Goal: Navigation & Orientation: Locate item on page

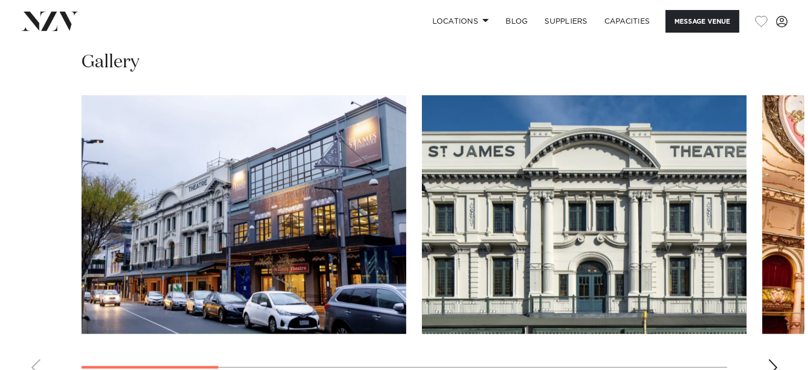
scroll to position [1105, 0]
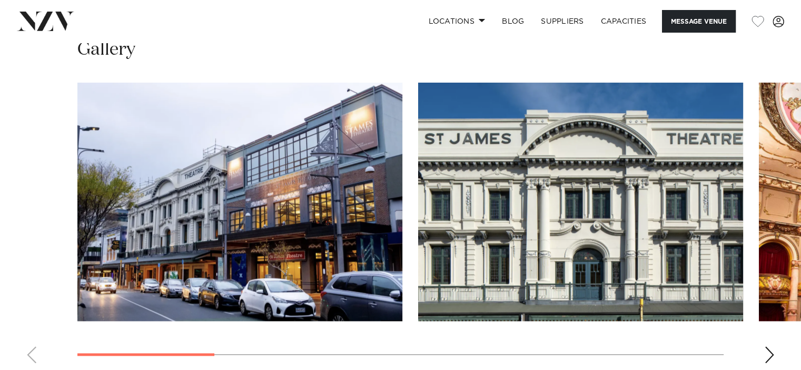
click at [560, 147] on img "2 / 9" at bounding box center [580, 202] width 325 height 238
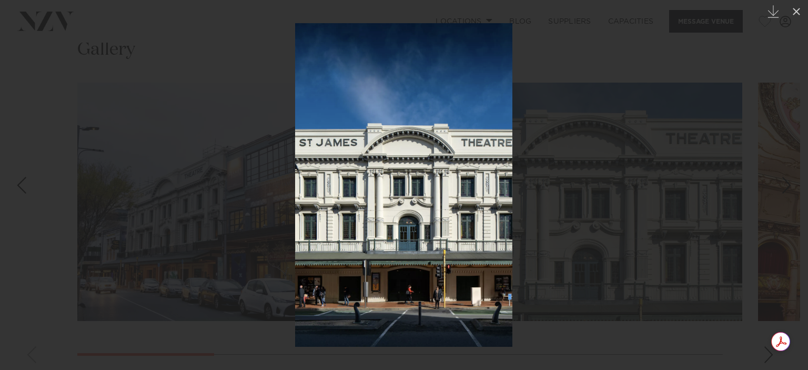
click at [669, 288] on div at bounding box center [404, 185] width 808 height 370
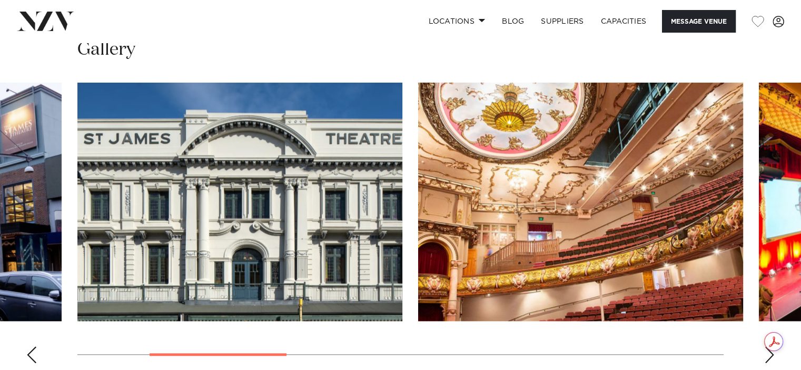
click at [727, 336] on div "Next slide" at bounding box center [769, 354] width 11 height 17
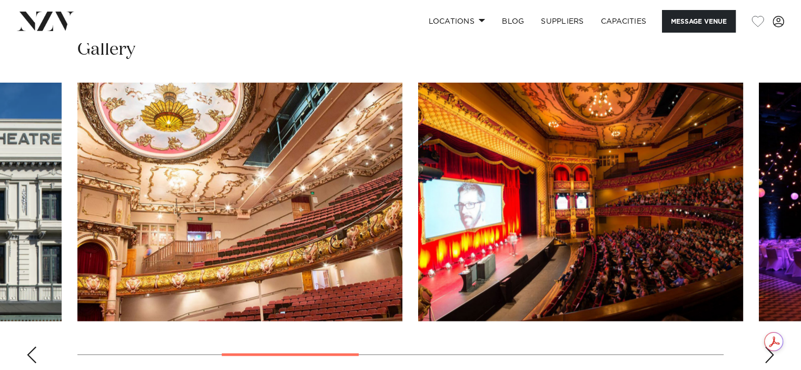
click at [727, 336] on div "Next slide" at bounding box center [769, 354] width 11 height 17
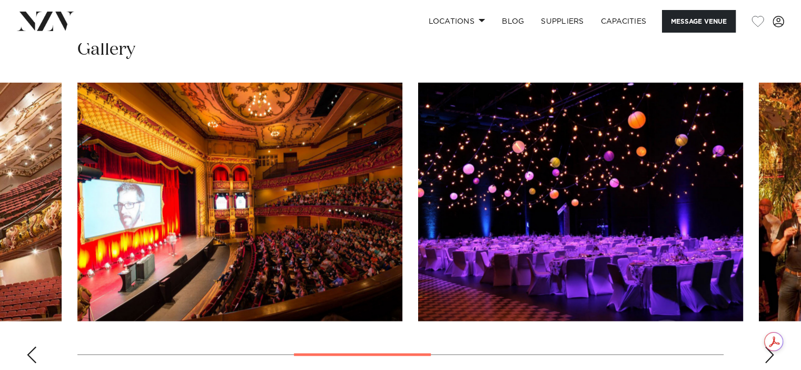
click at [727, 336] on div "Next slide" at bounding box center [769, 354] width 11 height 17
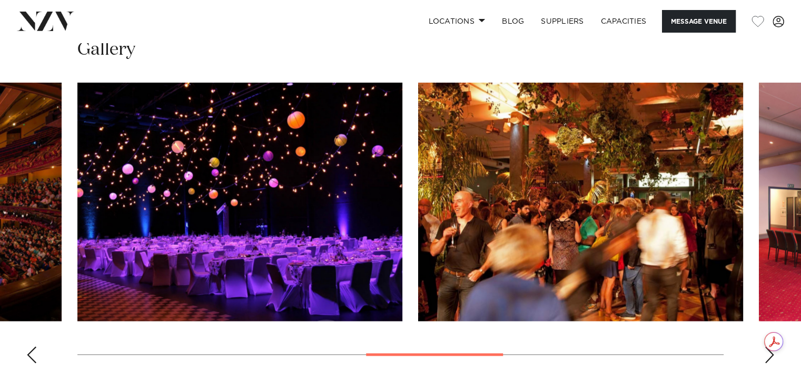
click at [727, 336] on div "Next slide" at bounding box center [769, 354] width 11 height 17
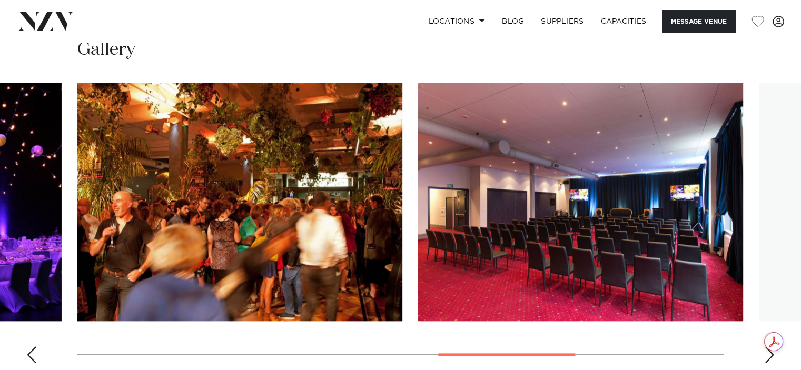
click at [727, 336] on div "Next slide" at bounding box center [769, 354] width 11 height 17
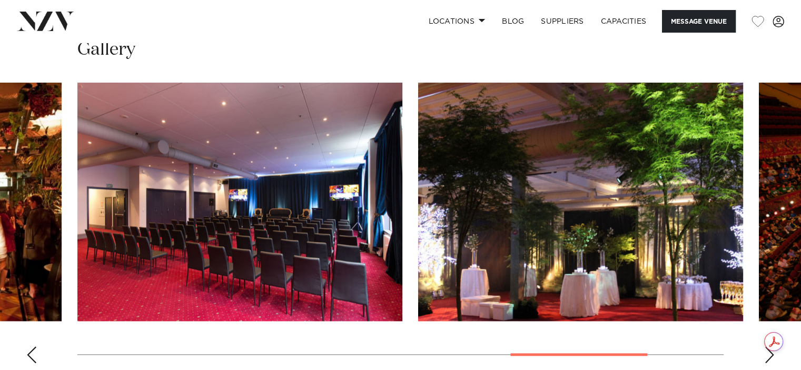
click at [727, 336] on div "Next slide" at bounding box center [769, 354] width 11 height 17
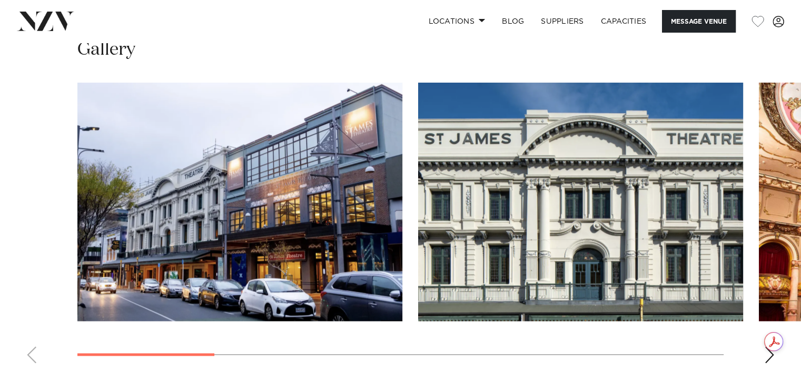
click at [125, 336] on div at bounding box center [145, 354] width 137 height 3
click at [231, 159] on img "1 / 9" at bounding box center [239, 202] width 325 height 238
